Goal: Transaction & Acquisition: Obtain resource

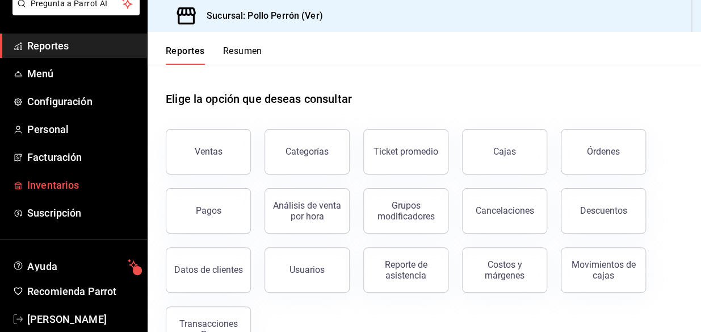
scroll to position [97, 0]
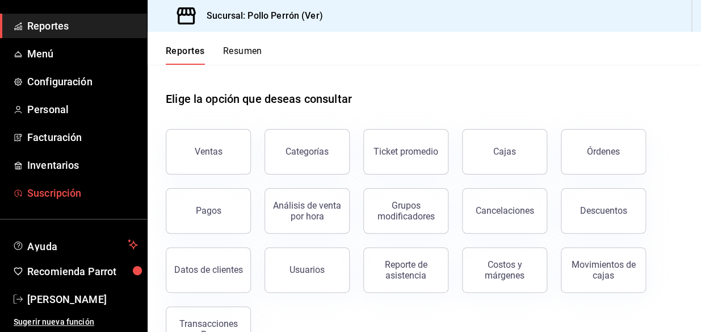
click at [78, 194] on span "Suscripción" at bounding box center [82, 192] width 111 height 15
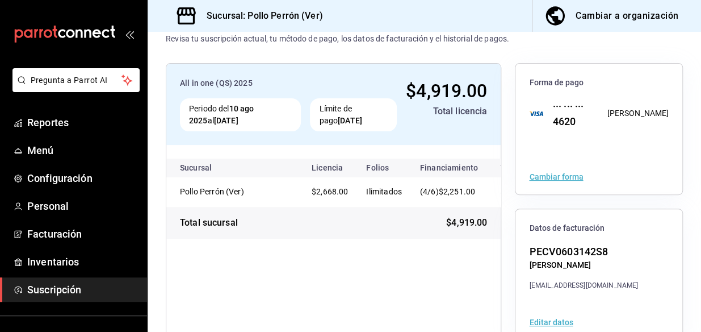
scroll to position [51, 0]
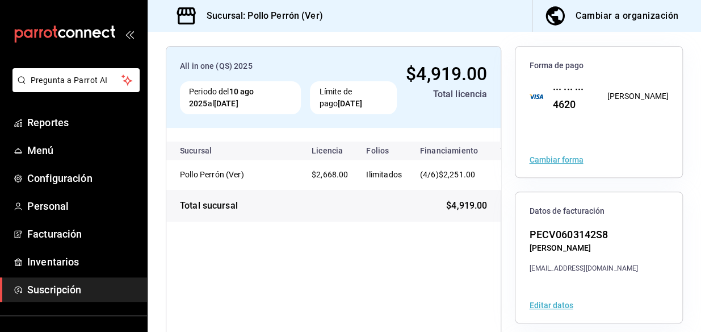
click at [556, 305] on button "Editar datos" at bounding box center [551, 305] width 44 height 8
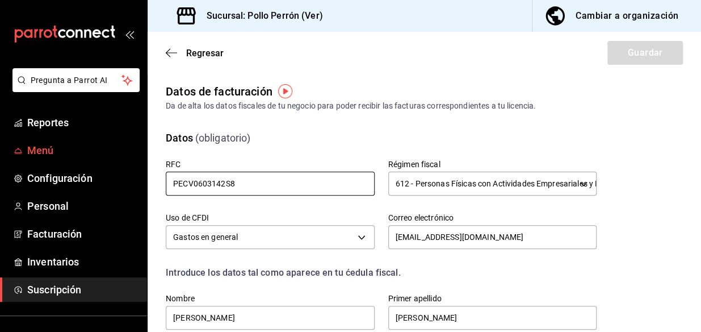
drag, startPoint x: 334, startPoint y: 182, endPoint x: 64, endPoint y: 155, distance: 271.1
click at [55, 159] on div "Pregunta a Parrot AI Reportes Menú Configuración Personal Facturación Inventari…" at bounding box center [350, 166] width 701 height 332
paste input "306"
type input "PECV0306142S8"
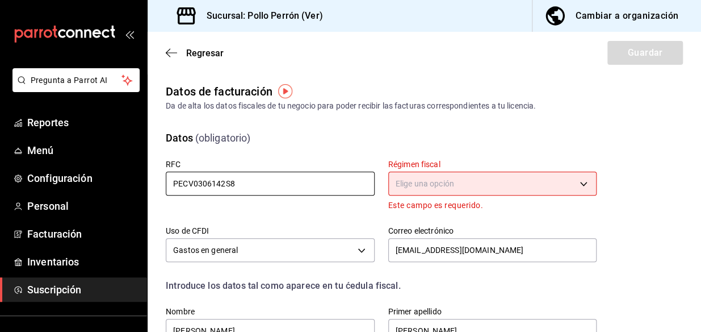
type input "PECV0306142S8"
click at [419, 174] on body "Pregunta a Parrot AI Reportes Menú Configuración Personal Facturación Inventari…" at bounding box center [350, 166] width 701 height 332
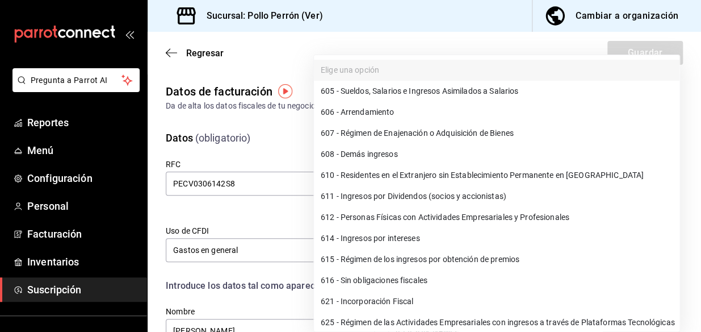
click at [426, 220] on li "612 - Personas Físicas con Actividades Empresariales y Profesionales" at bounding box center [497, 217] width 366 height 21
type input "612"
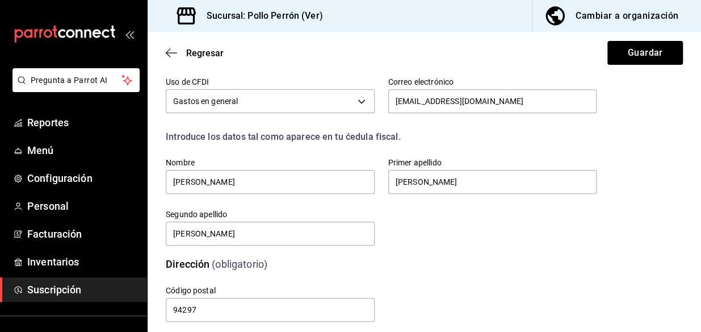
scroll to position [154, 0]
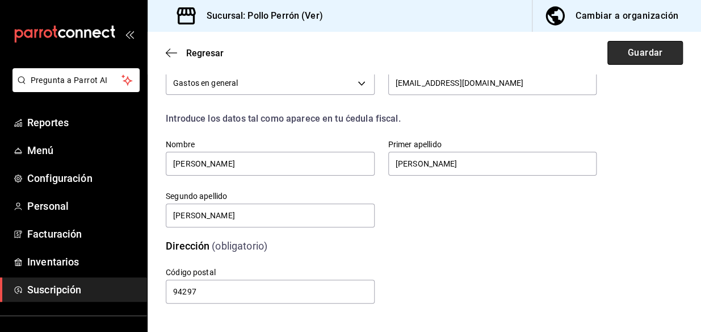
click at [628, 53] on button "Guardar" at bounding box center [646, 53] width 76 height 24
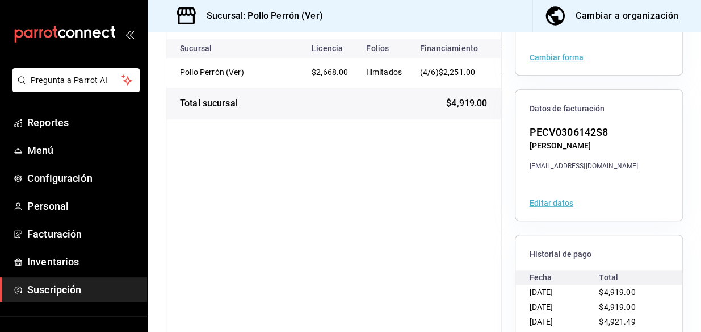
scroll to position [154, 0]
click at [546, 204] on button "Editar datos" at bounding box center [551, 202] width 44 height 8
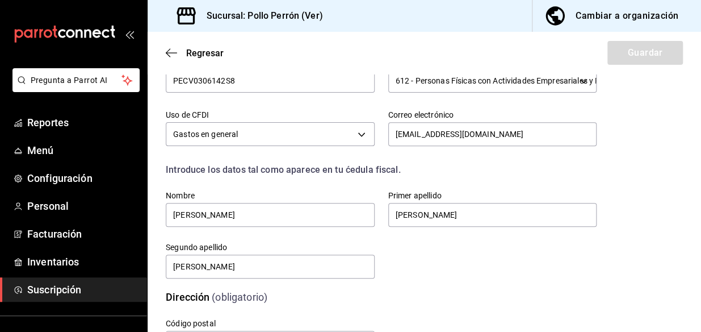
scroll to position [154, 0]
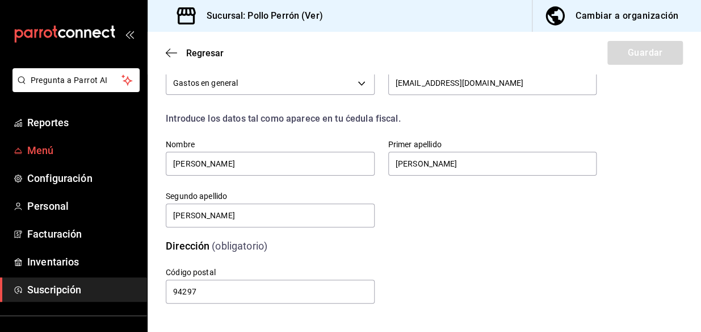
click at [77, 150] on span "Menú" at bounding box center [82, 150] width 111 height 15
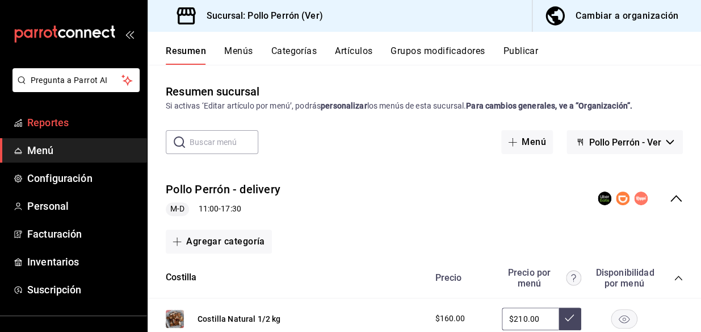
drag, startPoint x: 51, startPoint y: 136, endPoint x: 50, endPoint y: 128, distance: 8.0
click at [51, 135] on ul "Reportes Menú Configuración Personal Facturación Inventarios Suscripción" at bounding box center [73, 205] width 147 height 191
click at [51, 127] on span "Reportes" at bounding box center [82, 122] width 111 height 15
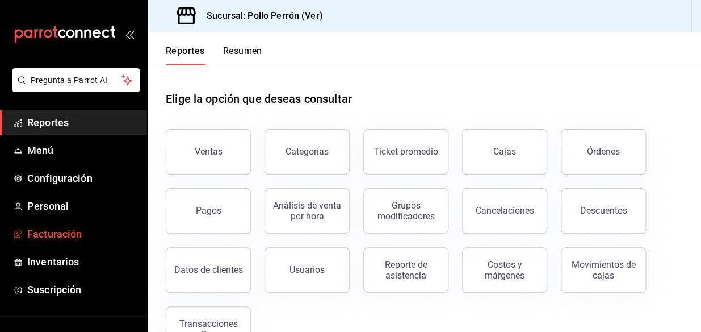
click at [74, 224] on link "Facturación" at bounding box center [73, 233] width 147 height 24
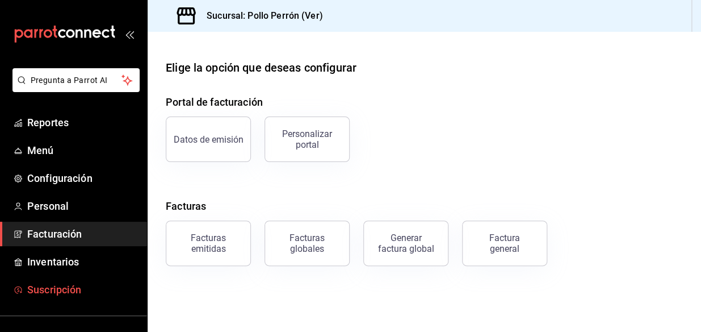
click at [79, 285] on span "Suscripción" at bounding box center [82, 289] width 111 height 15
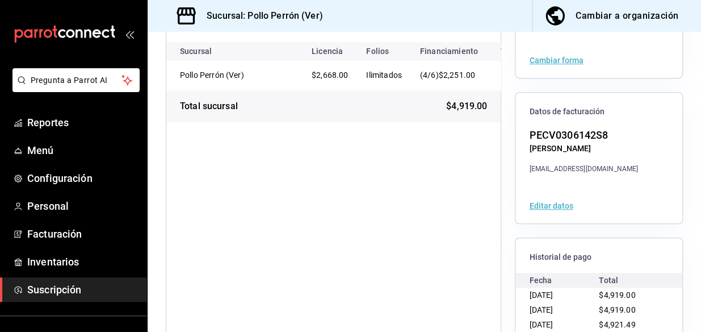
scroll to position [154, 0]
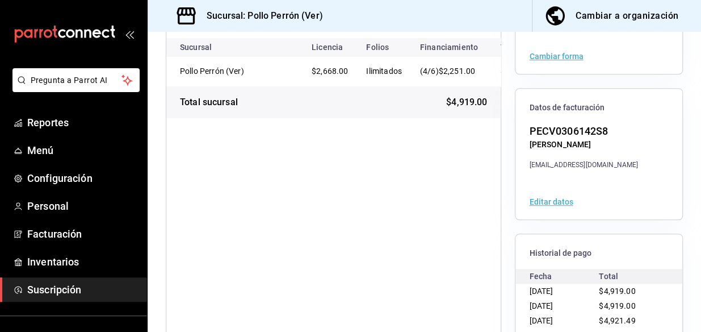
click at [530, 189] on div "Editar datos" at bounding box center [599, 201] width 167 height 35
click at [538, 201] on button "Editar datos" at bounding box center [551, 202] width 44 height 8
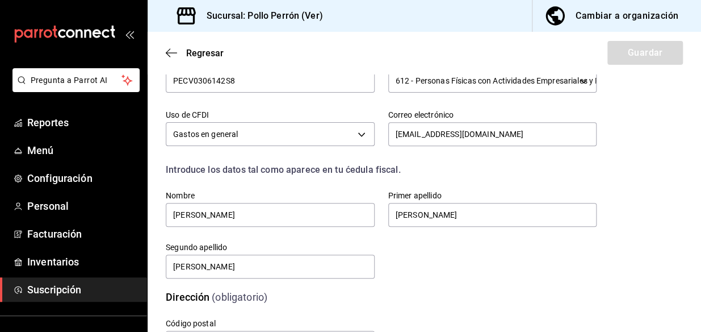
scroll to position [154, 0]
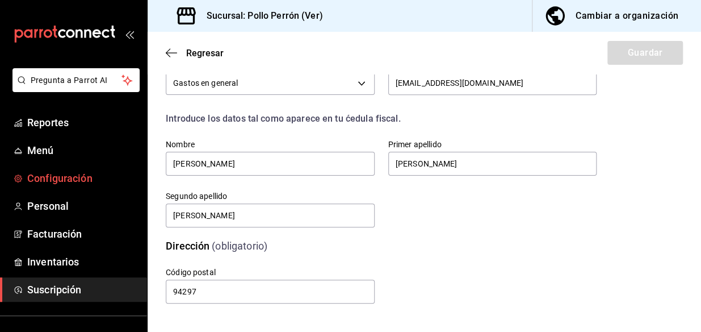
click at [95, 173] on span "Configuración" at bounding box center [82, 177] width 111 height 15
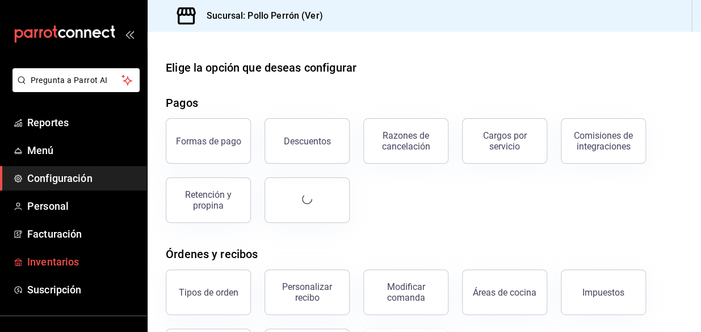
click at [76, 263] on span "Inventarios" at bounding box center [82, 261] width 111 height 15
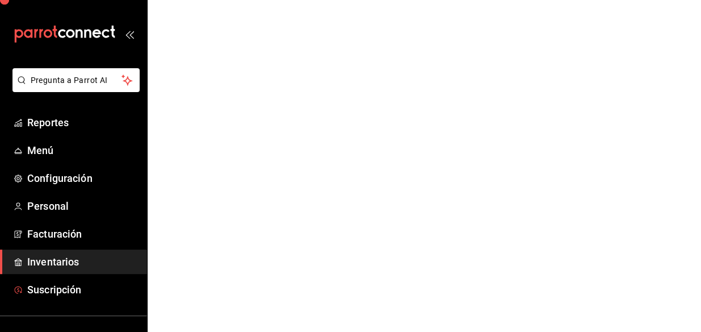
click at [78, 286] on span "Suscripción" at bounding box center [82, 289] width 111 height 15
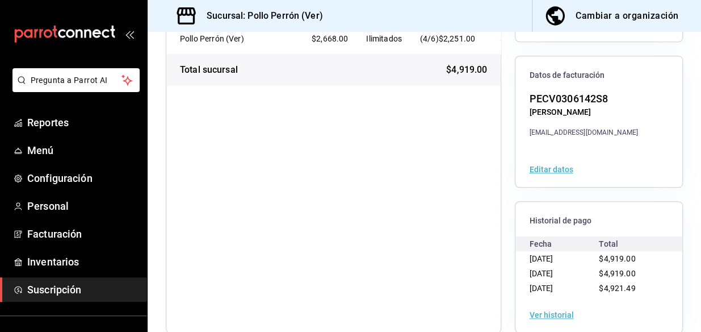
scroll to position [206, 0]
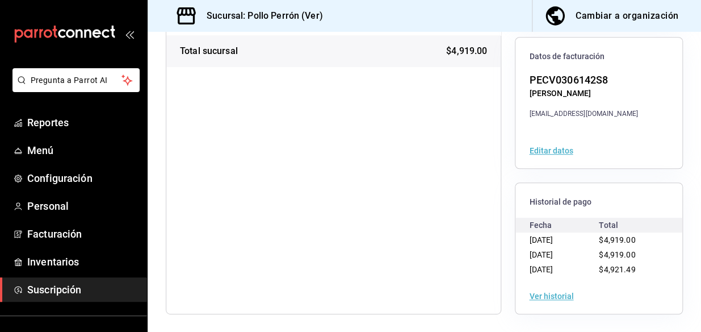
click at [558, 298] on button "Ver historial" at bounding box center [551, 296] width 44 height 8
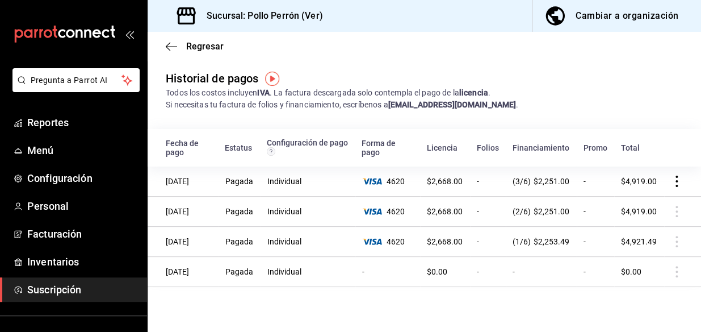
click at [400, 179] on div "4620" at bounding box center [387, 181] width 51 height 9
click at [671, 182] on icon "actions" at bounding box center [676, 180] width 11 height 11
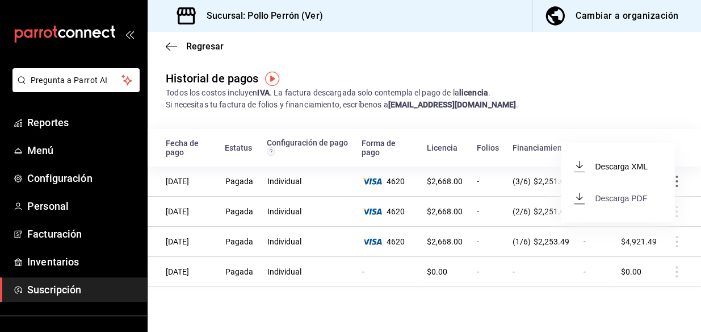
click at [639, 197] on span "Descarga PDF" at bounding box center [611, 198] width 73 height 14
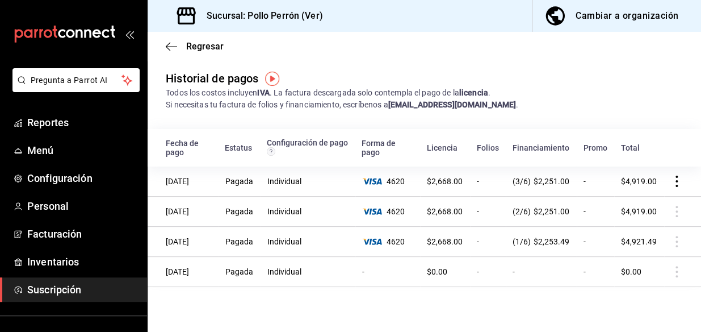
drag, startPoint x: 634, startPoint y: 198, endPoint x: 664, endPoint y: 199, distance: 30.7
click at [671, 187] on icon "actions" at bounding box center [676, 180] width 11 height 11
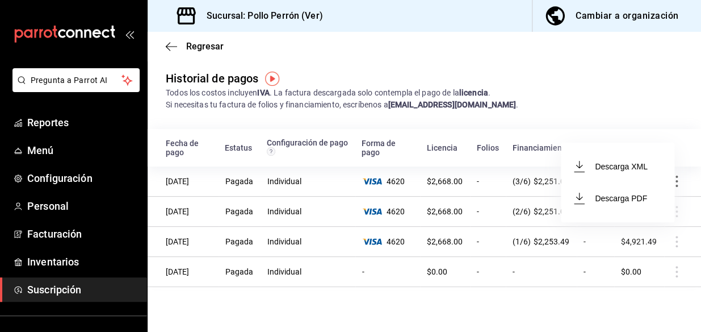
click at [684, 85] on div at bounding box center [350, 166] width 701 height 332
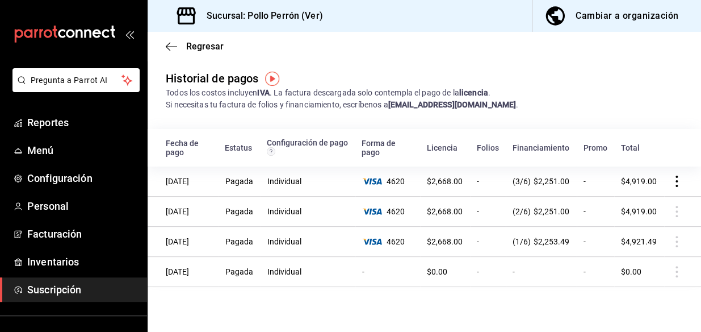
click at [534, 185] on span "$2,251.00" at bounding box center [552, 181] width 36 height 9
drag, startPoint x: 417, startPoint y: 195, endPoint x: 432, endPoint y: 182, distance: 20.1
click at [420, 193] on td "$2,668.00" at bounding box center [445, 181] width 50 height 30
drag, startPoint x: 433, startPoint y: 182, endPoint x: 556, endPoint y: 175, distance: 122.8
click at [434, 181] on span "$2,668.00" at bounding box center [445, 181] width 36 height 9
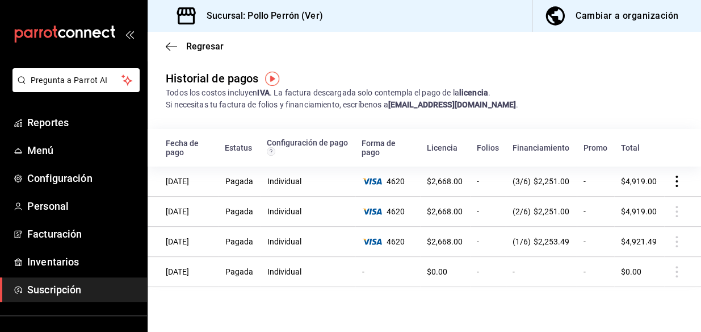
click at [671, 183] on icon "actions" at bounding box center [676, 180] width 11 height 11
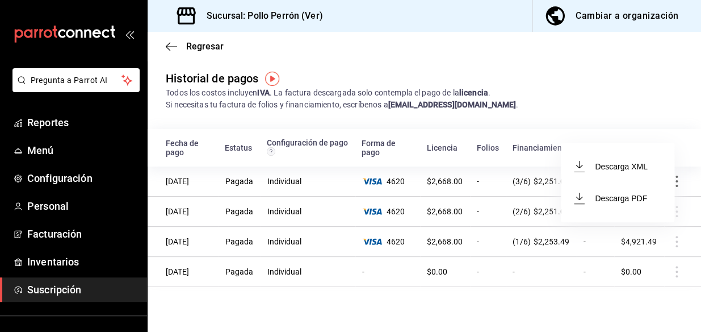
click at [597, 83] on div at bounding box center [350, 166] width 701 height 332
